Goal: Information Seeking & Learning: Check status

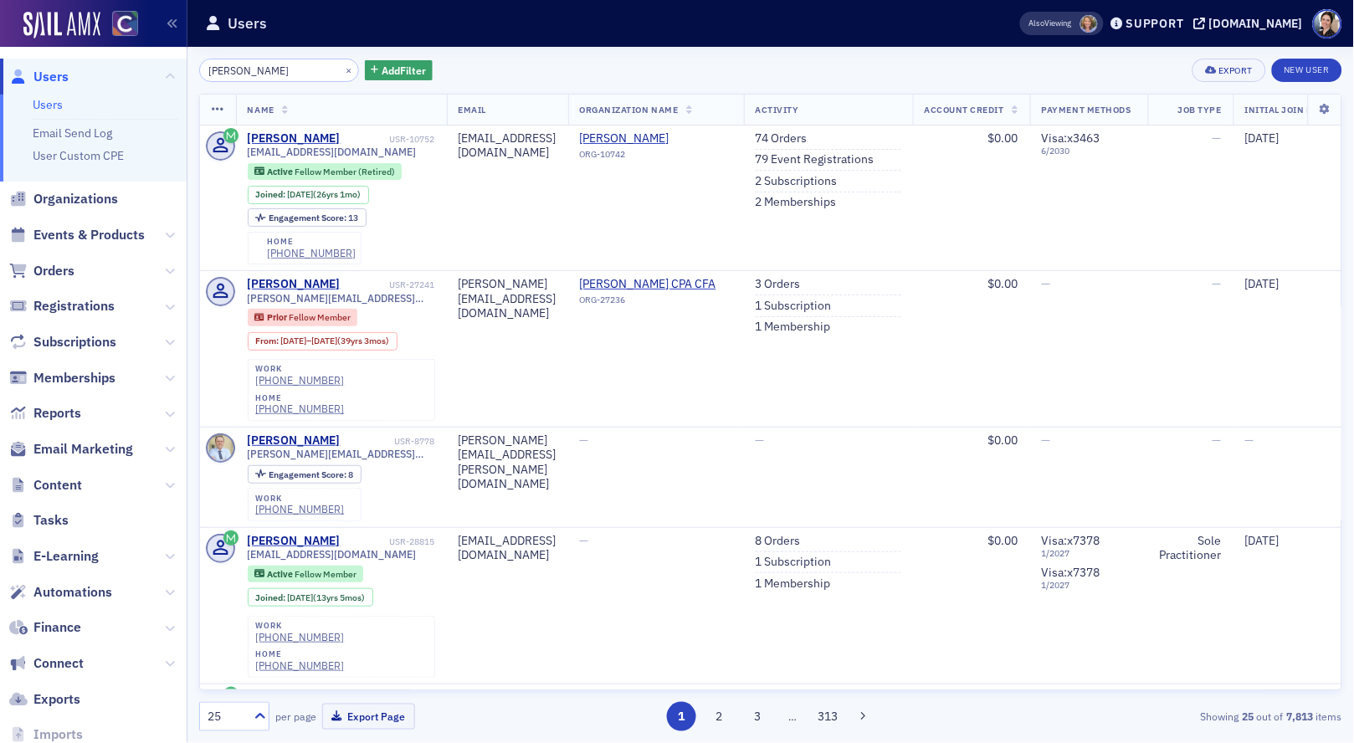
scroll to position [1, 0]
drag, startPoint x: 59, startPoint y: 77, endPoint x: 75, endPoint y: 76, distance: 16.8
click at [60, 76] on span "Users" at bounding box center [50, 76] width 35 height 18
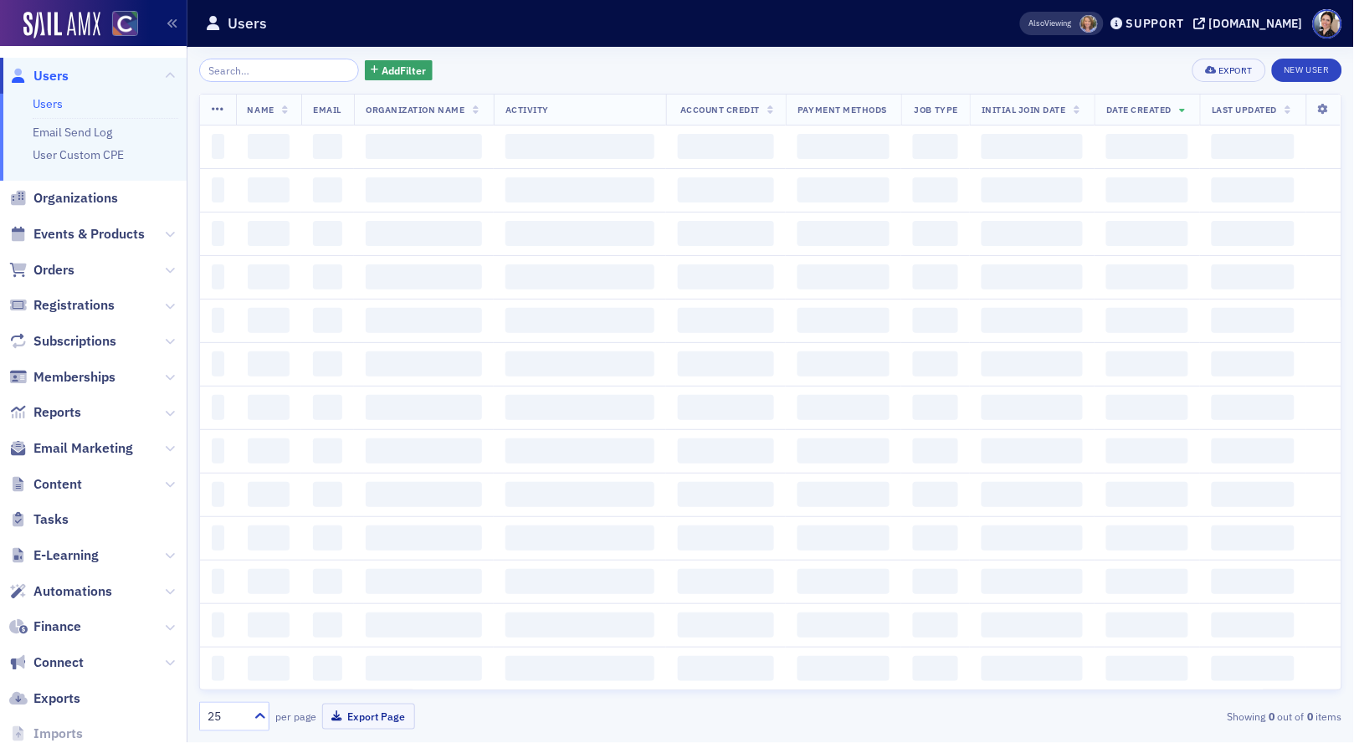
click at [285, 68] on input "search" at bounding box center [279, 70] width 160 height 23
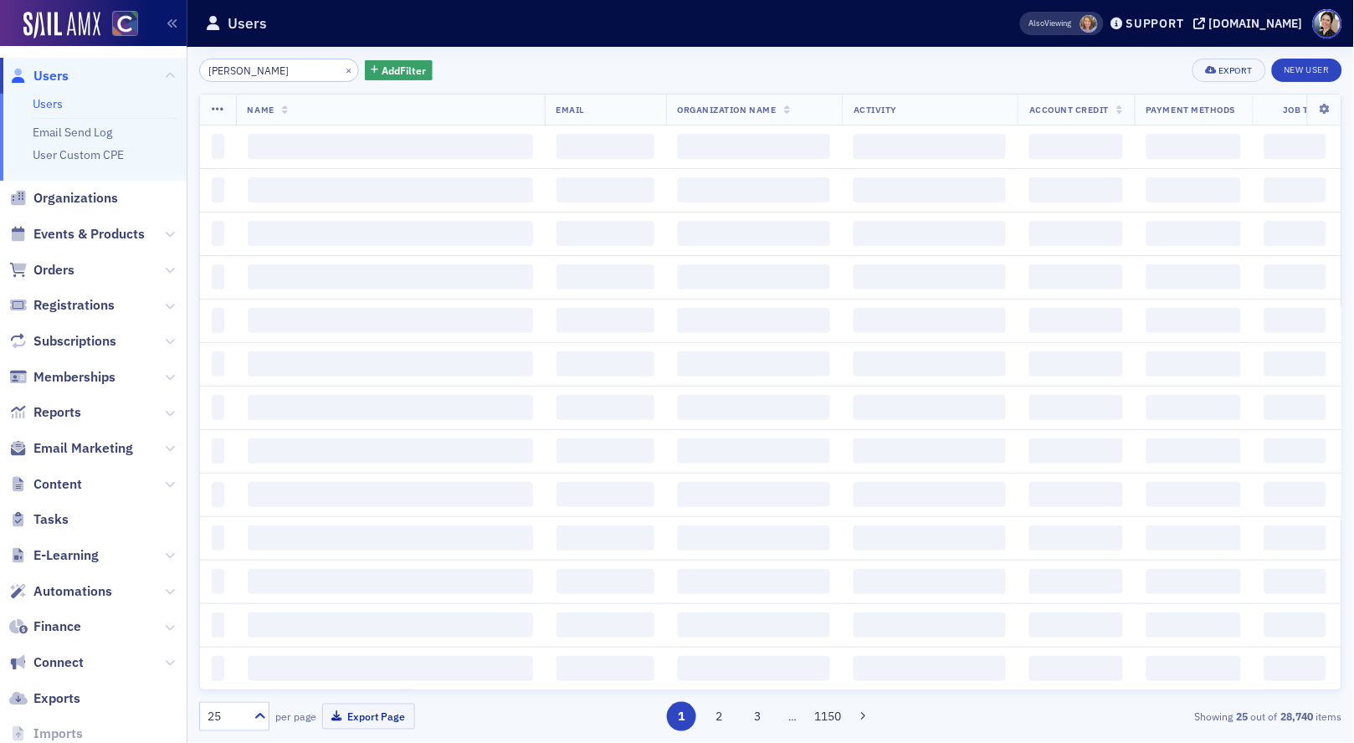
type input "aaron poley"
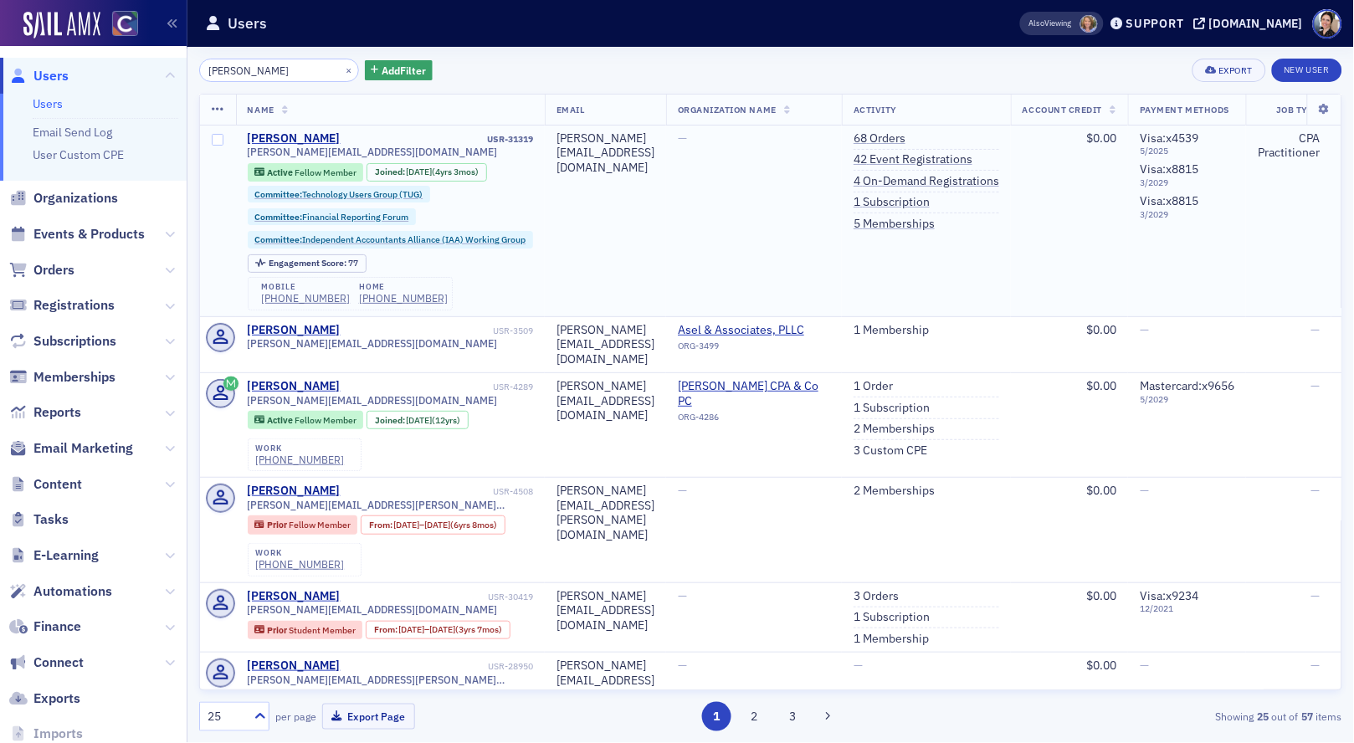
drag, startPoint x: 971, startPoint y: 154, endPoint x: 952, endPoint y: 147, distance: 20.4
click at [971, 153] on link "42 Event Registrations" at bounding box center [913, 159] width 119 height 15
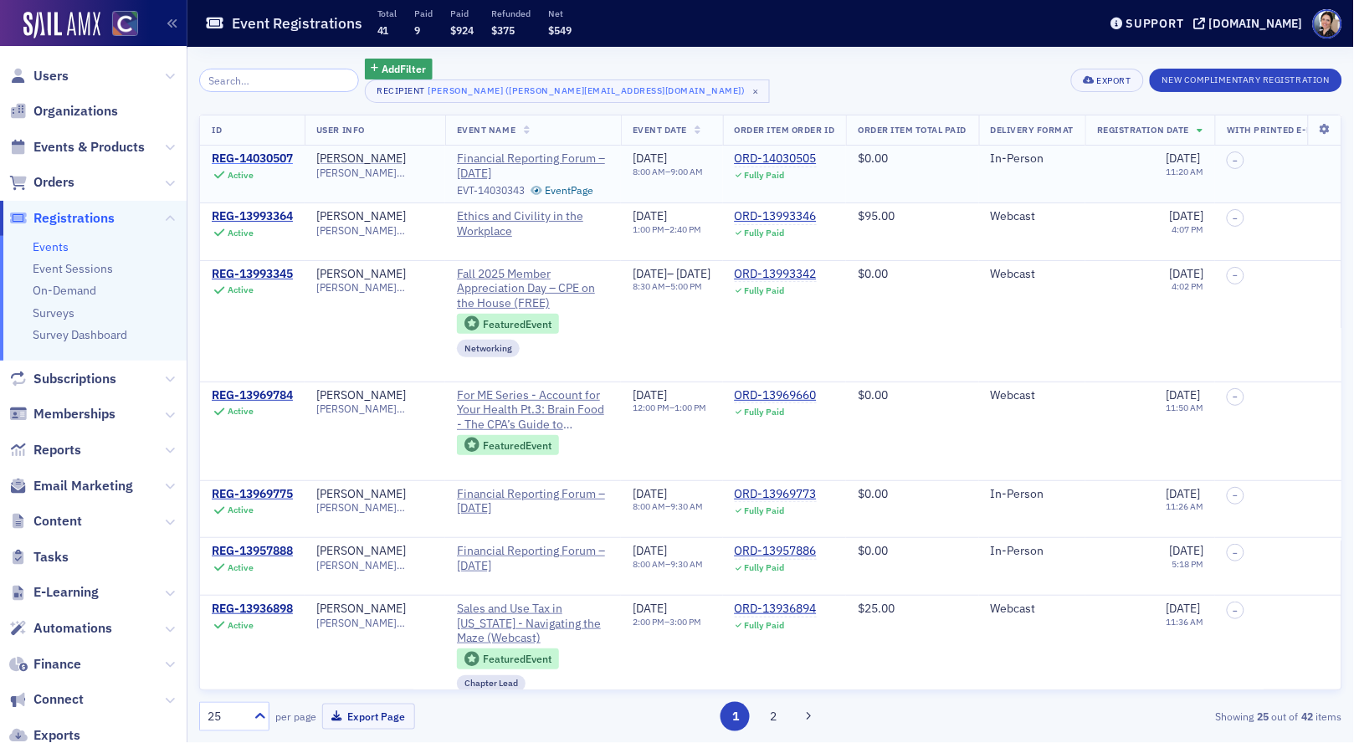
click at [269, 156] on div "REG-14030507" at bounding box center [252, 158] width 81 height 15
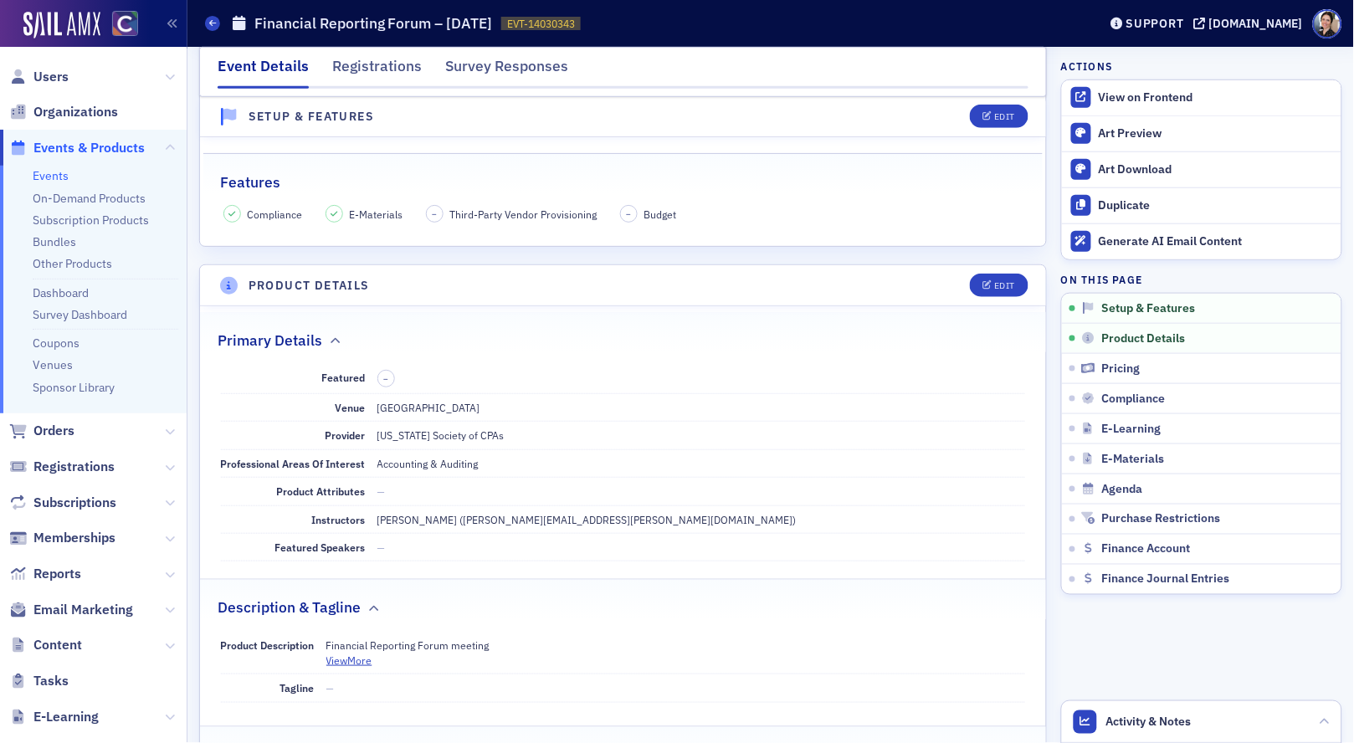
scroll to position [306, 0]
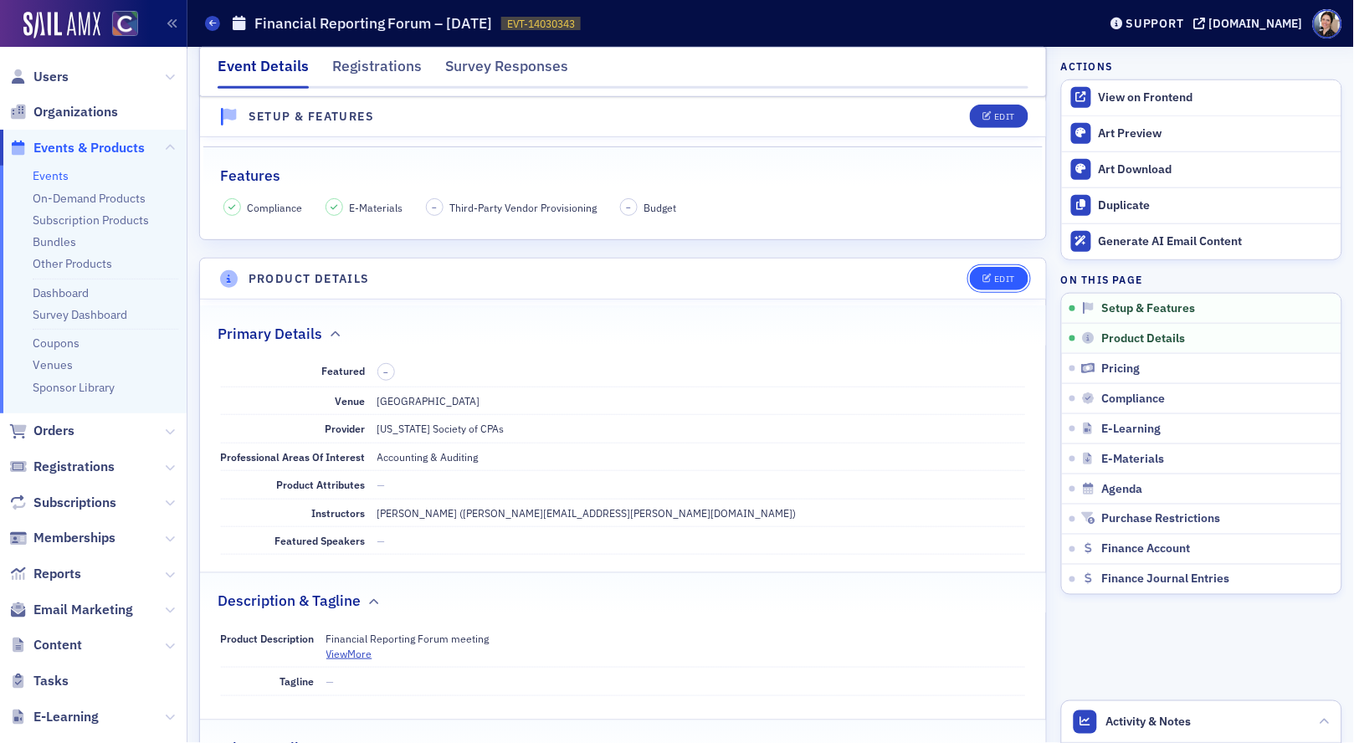
click at [996, 277] on div "Edit" at bounding box center [1004, 278] width 21 height 9
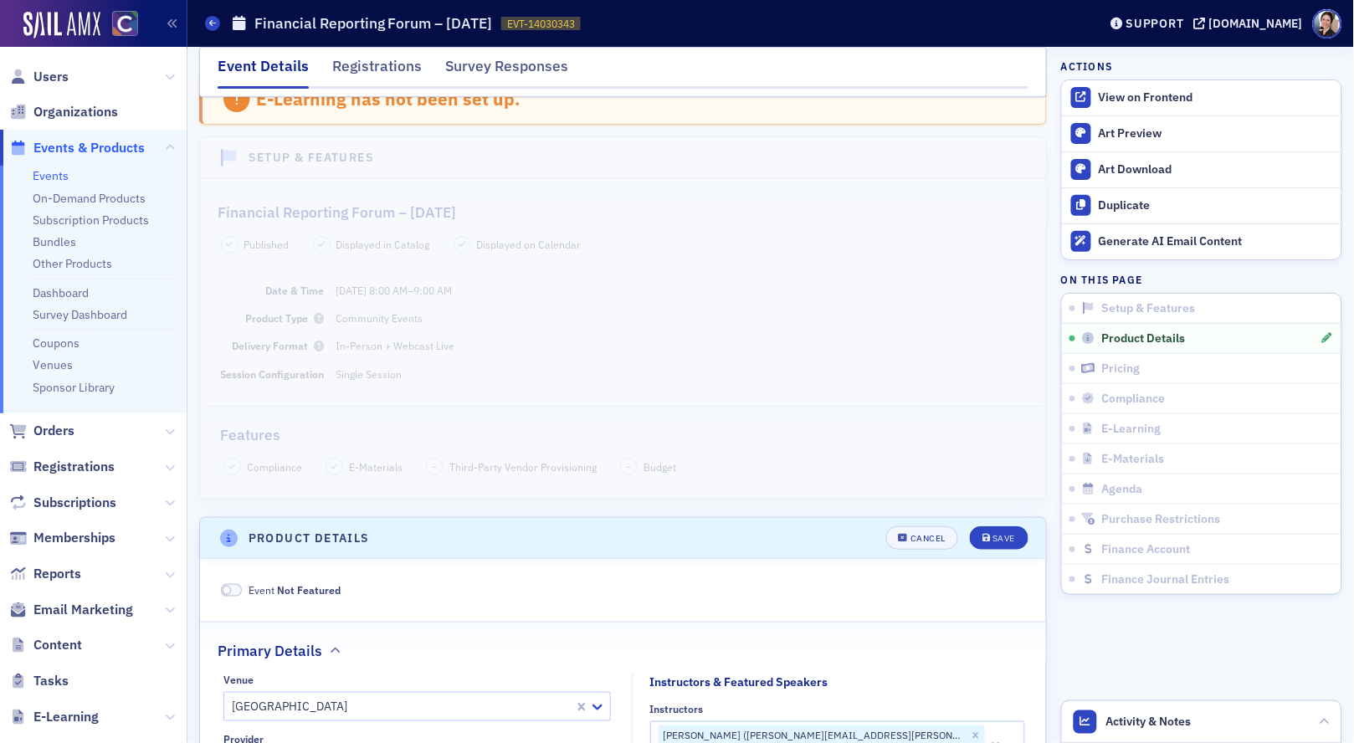
scroll to position [0, 0]
